Goal: Transaction & Acquisition: Book appointment/travel/reservation

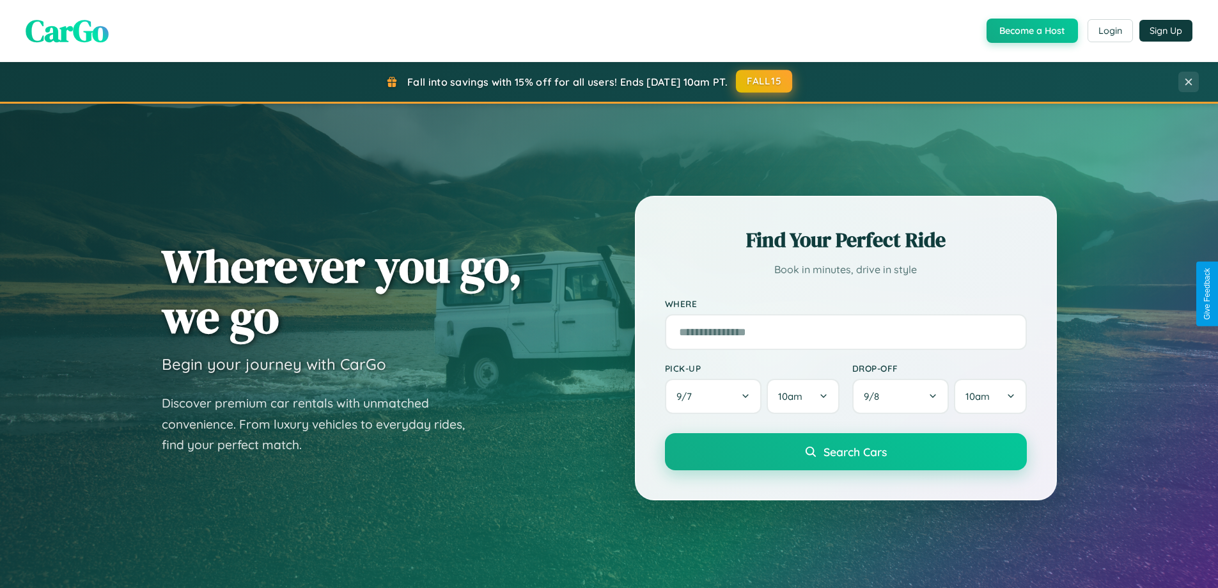
click at [765, 81] on button "FALL15" at bounding box center [764, 81] width 56 height 23
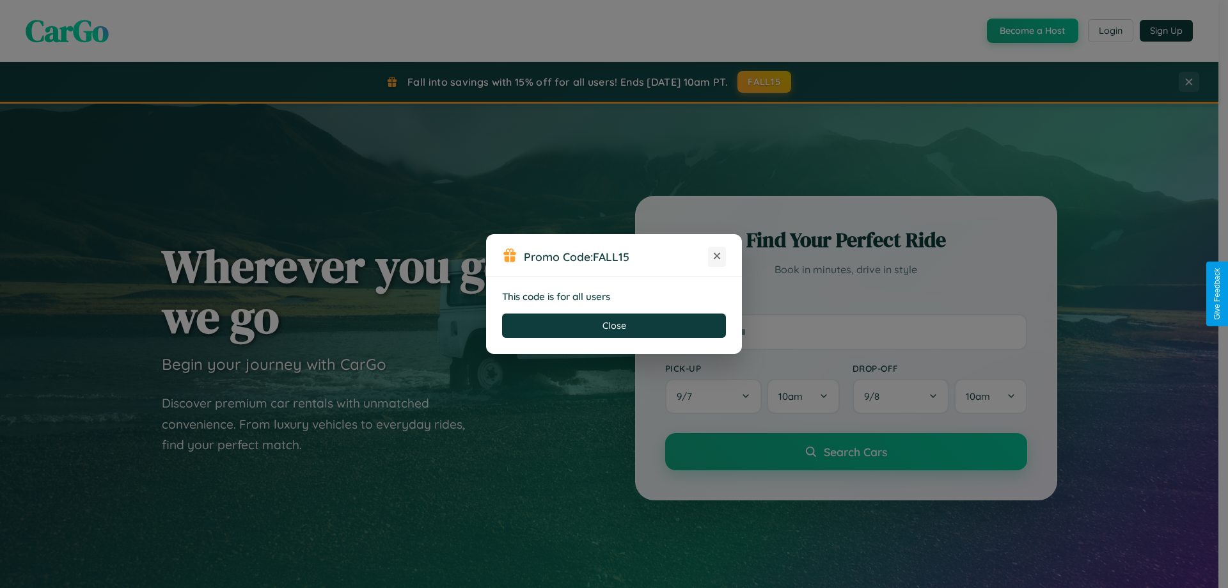
click at [717, 256] on icon at bounding box center [716, 255] width 13 height 13
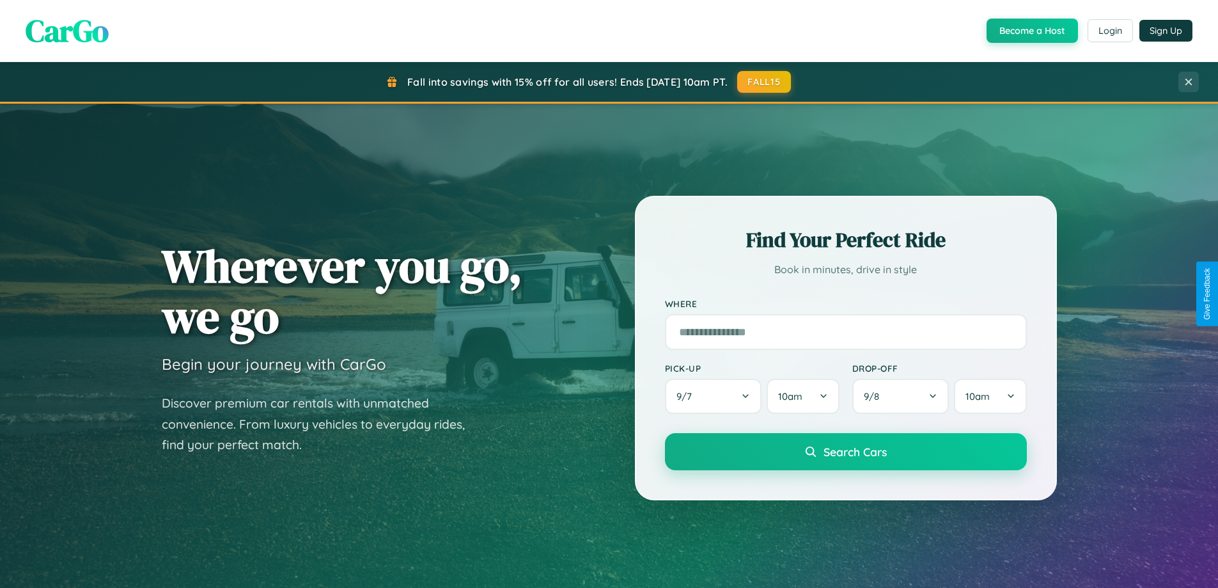
scroll to position [2461, 0]
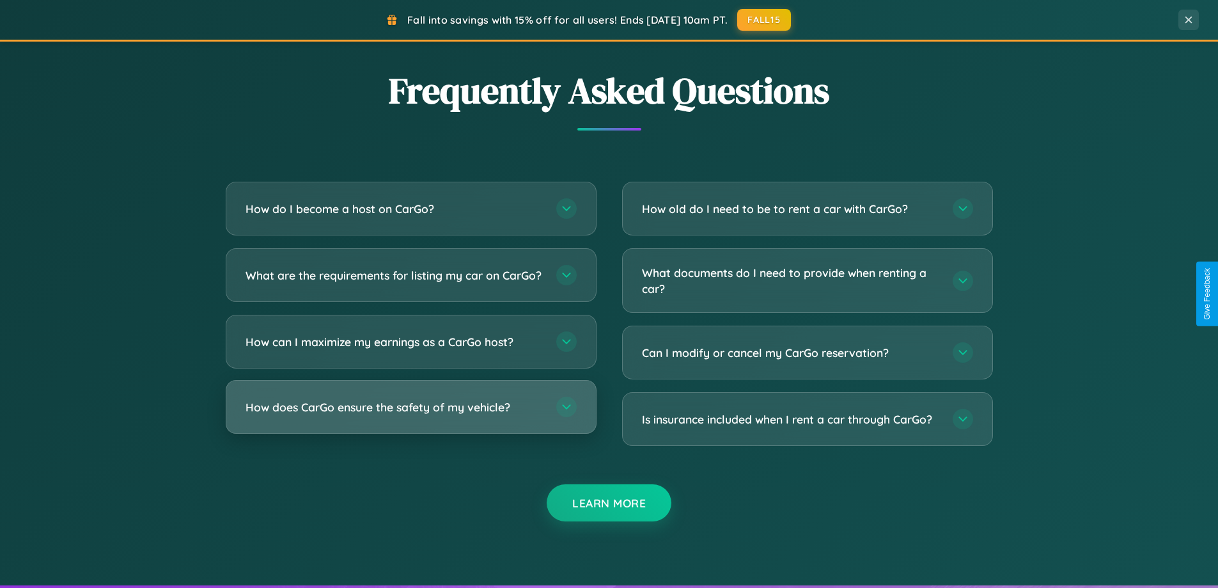
click at [411, 415] on h3 "How does CarGo ensure the safety of my vehicle?" at bounding box center [395, 407] width 298 height 16
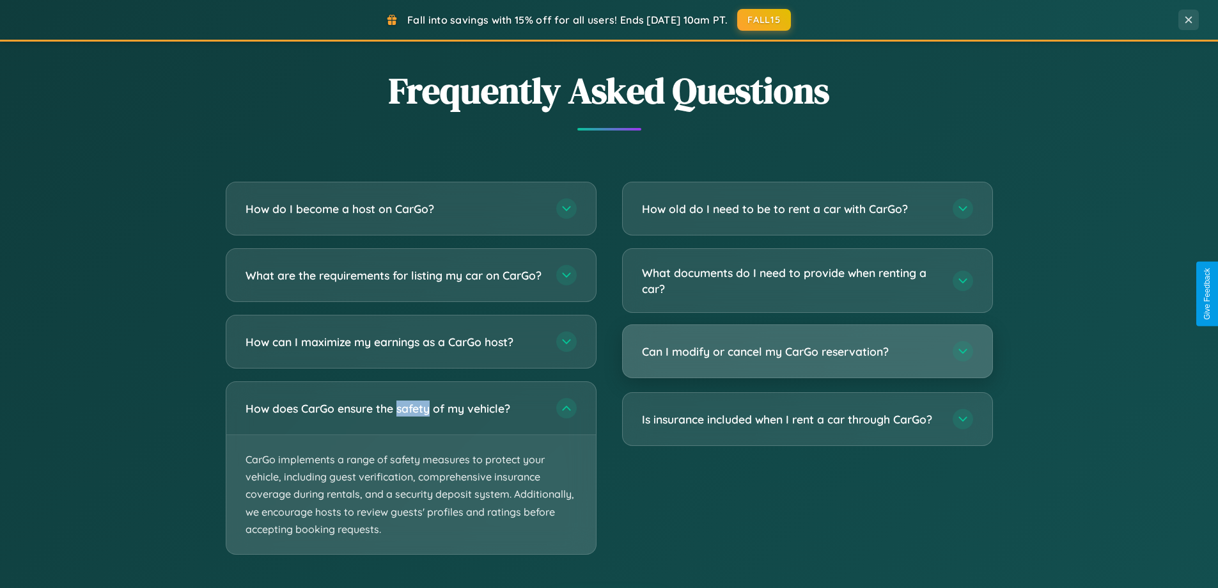
click at [807, 352] on h3 "Can I modify or cancel my CarGo reservation?" at bounding box center [791, 351] width 298 height 16
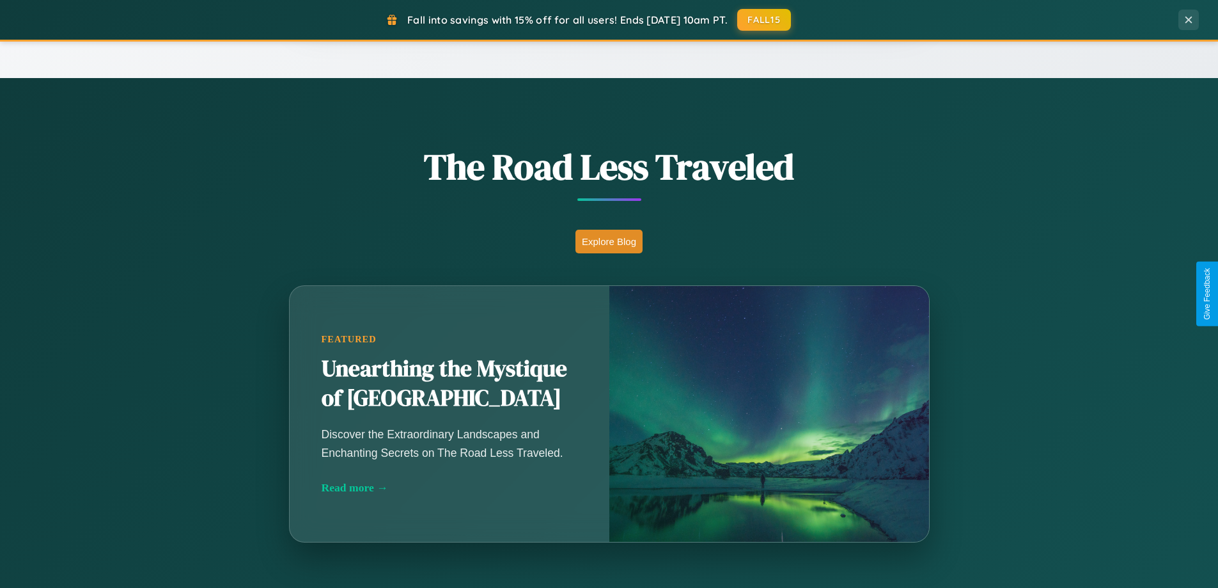
scroll to position [551, 0]
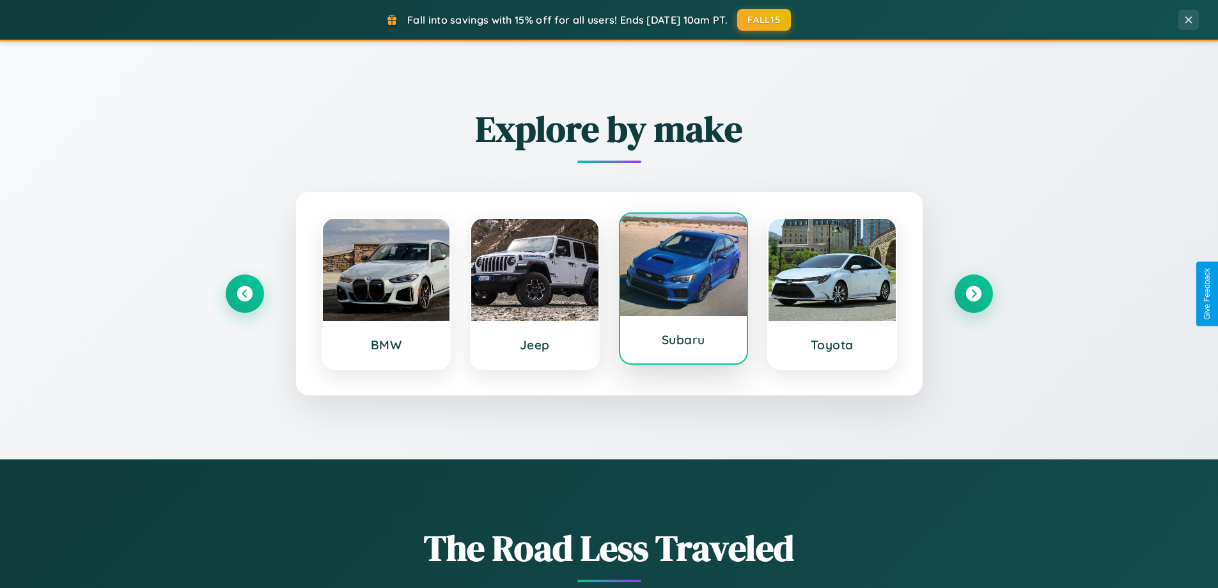
click at [683, 290] on div at bounding box center [683, 265] width 127 height 102
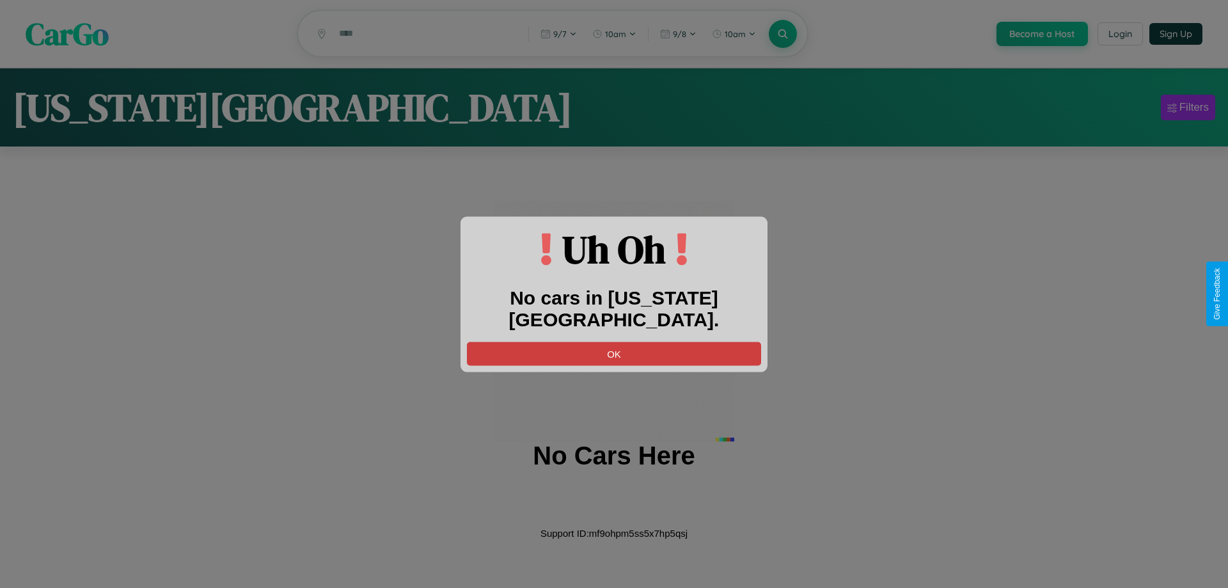
click at [614, 341] on button "OK" at bounding box center [614, 353] width 294 height 24
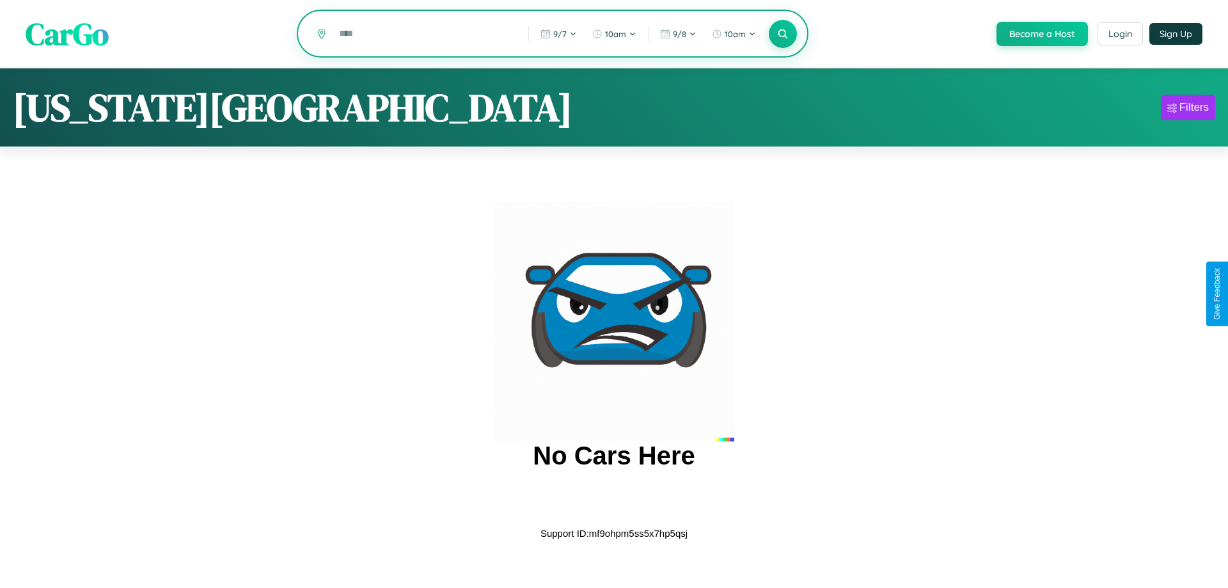
click at [423, 35] on input "text" at bounding box center [424, 33] width 183 height 22
type input "*"
type input "*********"
click at [781, 34] on icon at bounding box center [782, 33] width 12 height 12
